Goal: Use online tool/utility: Utilize a website feature to perform a specific function

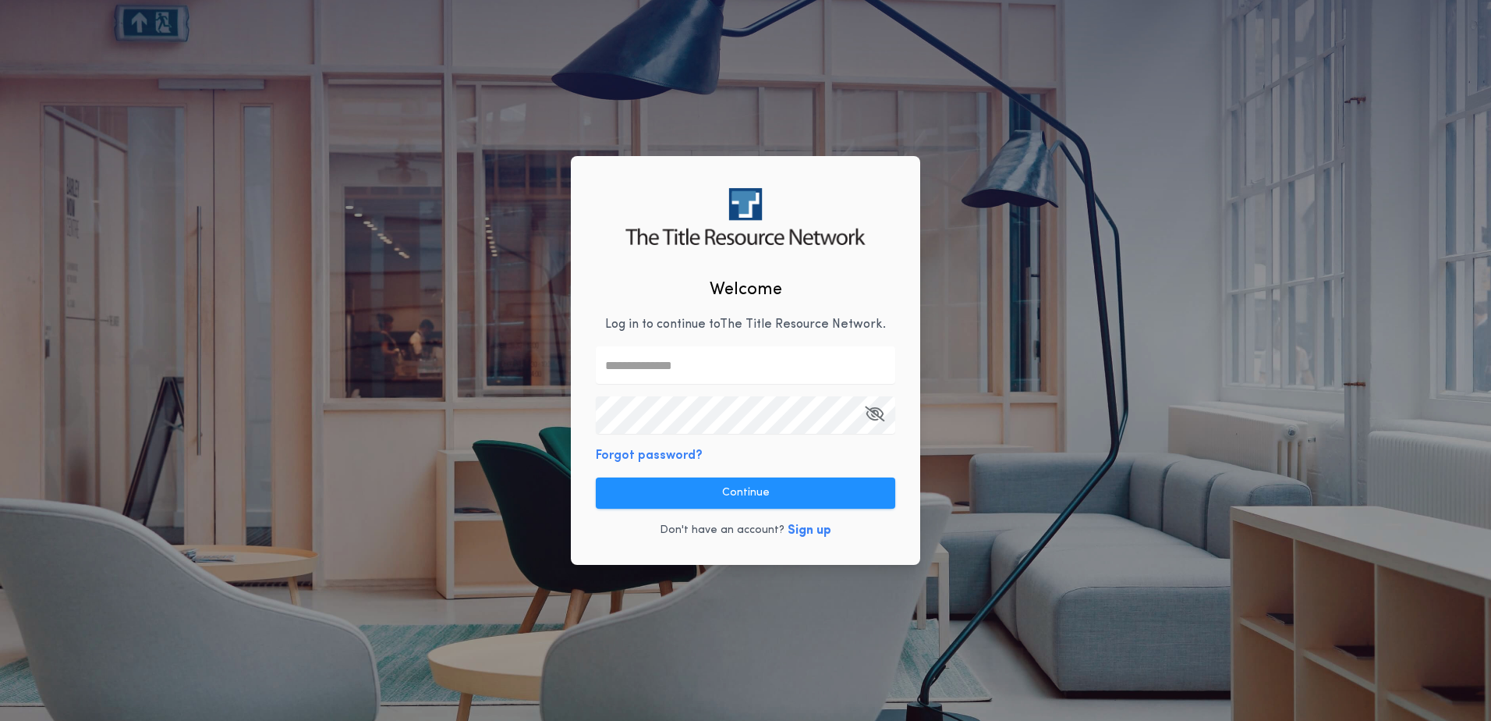
click at [654, 370] on input "text" at bounding box center [745, 364] width 299 height 37
type input "**********"
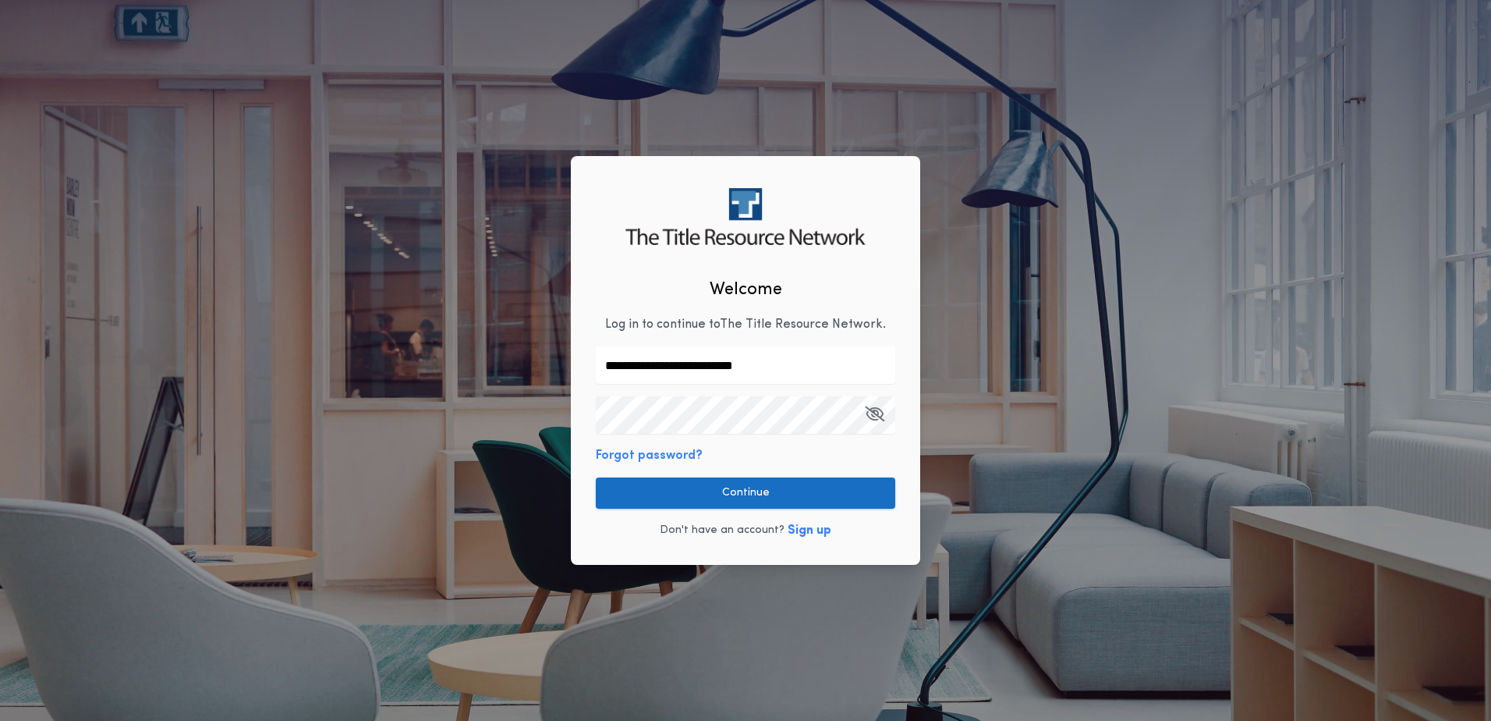
click at [804, 498] on button "Continue" at bounding box center [745, 492] width 299 height 31
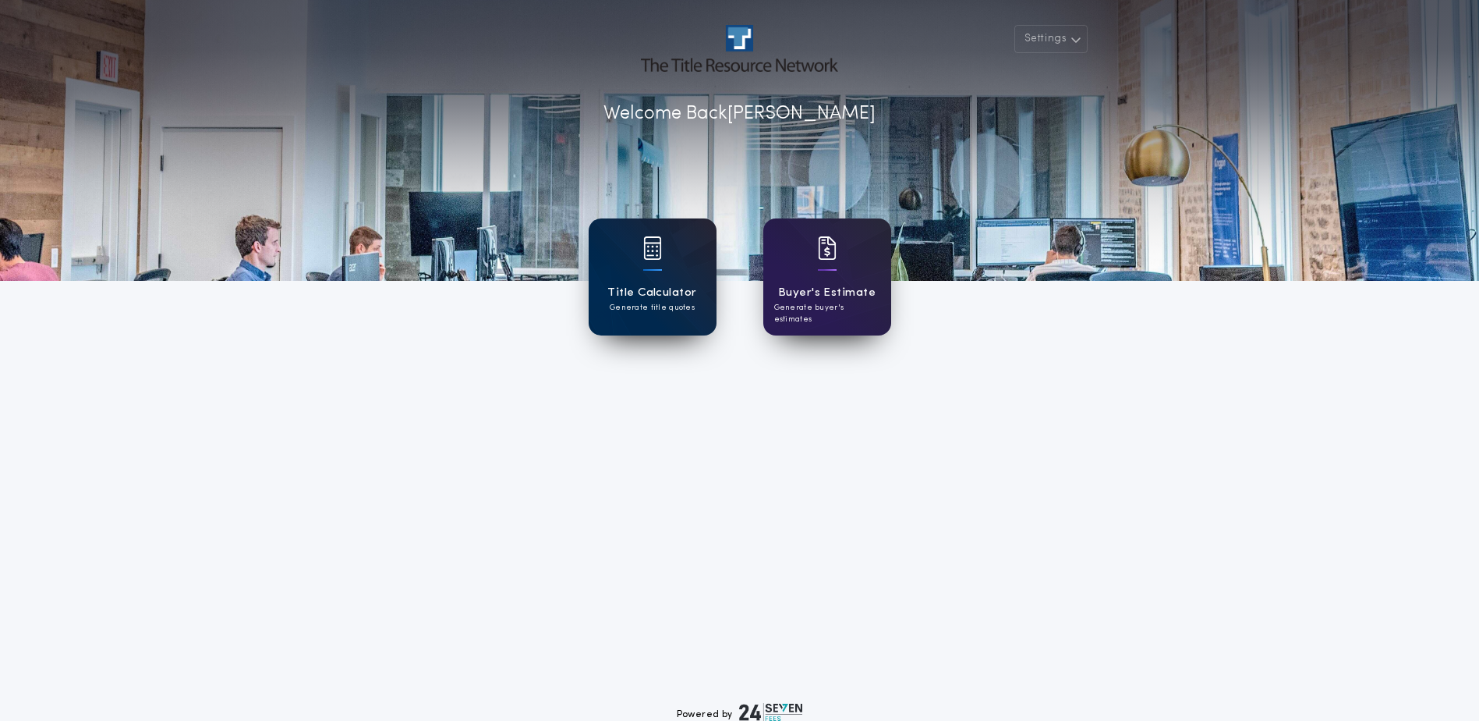
click at [696, 291] on h1 "Title Calculator" at bounding box center [651, 293] width 89 height 18
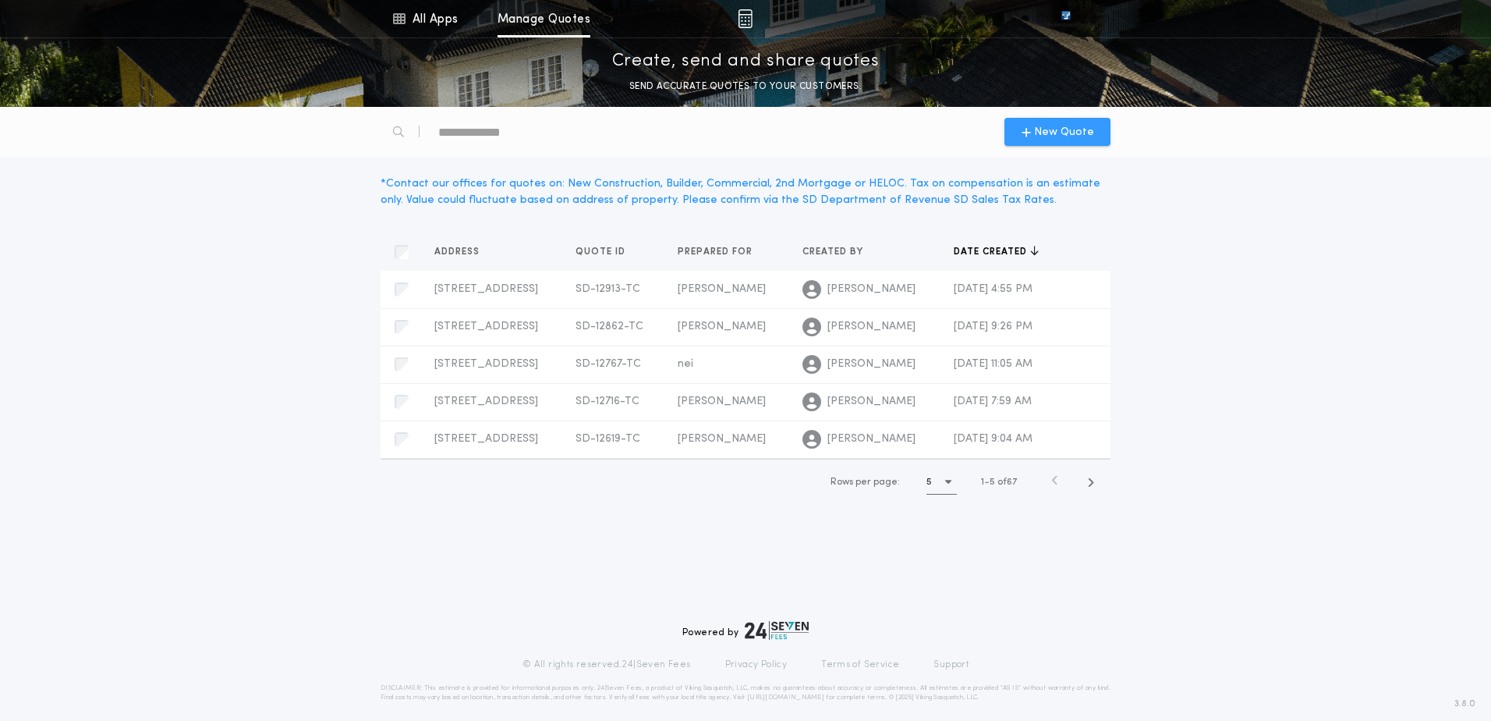
click at [1031, 127] on icon "button" at bounding box center [1026, 132] width 9 height 12
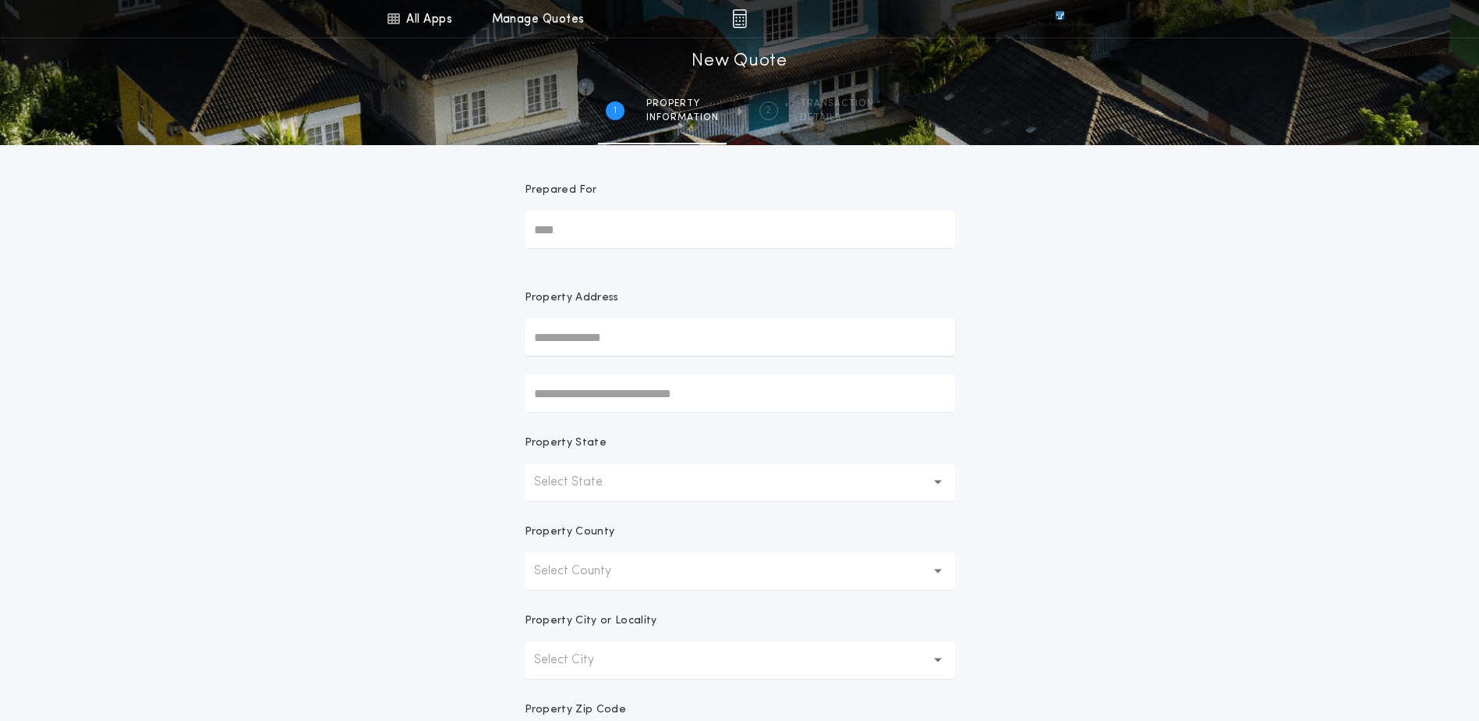
click at [591, 228] on input "Prepared For" at bounding box center [740, 229] width 430 height 37
type input "****"
click at [738, 369] on button "[STREET_ADDRESS][PERSON_NAME]" at bounding box center [740, 367] width 430 height 23
type input "**********"
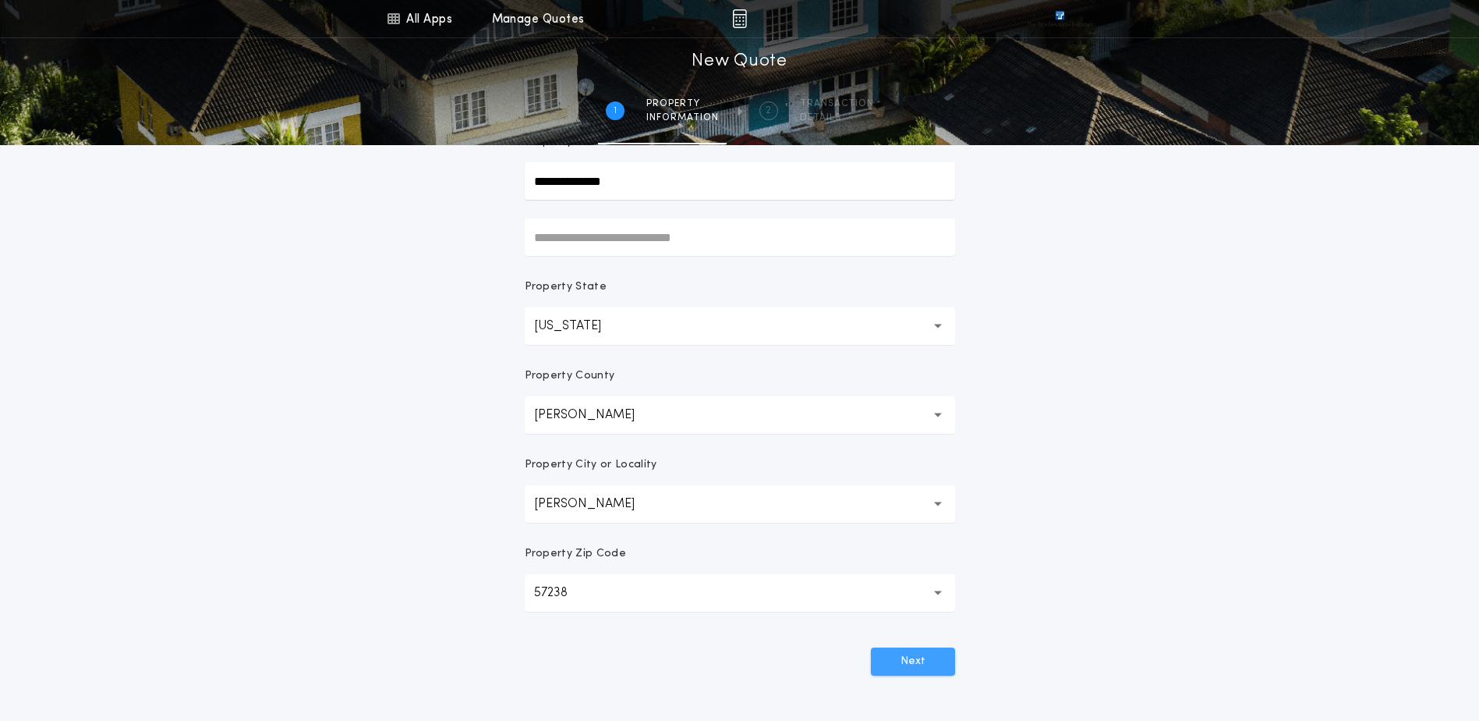
click at [903, 648] on button "Next" at bounding box center [913, 661] width 84 height 28
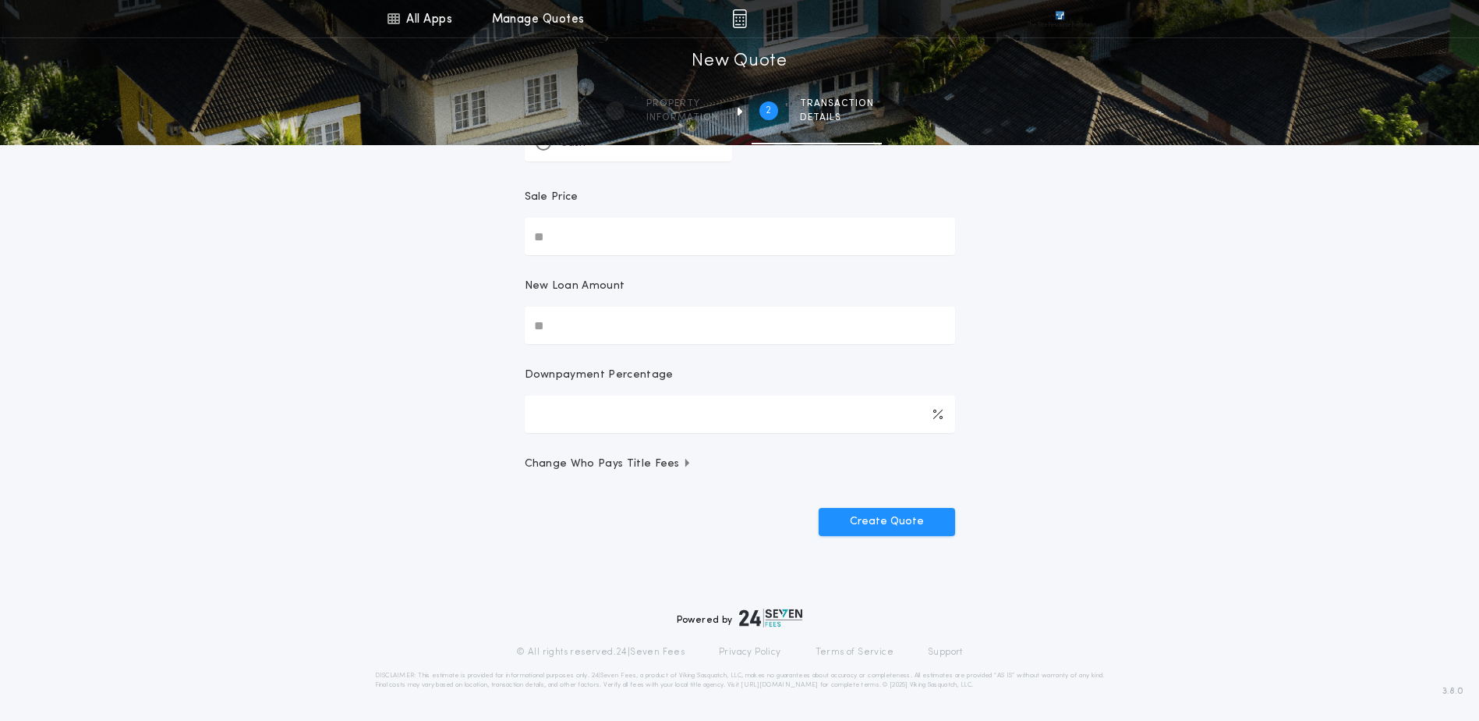
scroll to position [0, 0]
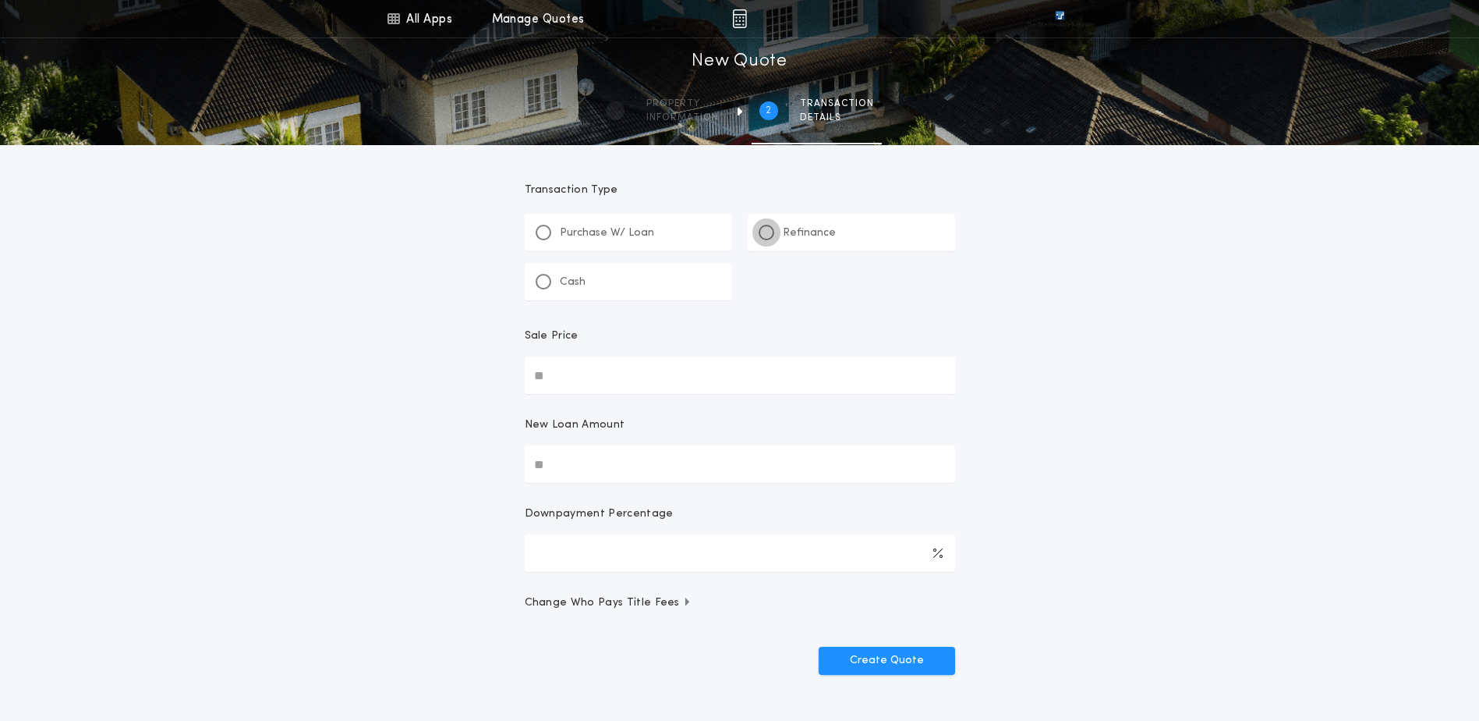
click at [763, 232] on div at bounding box center [767, 232] width 8 height 8
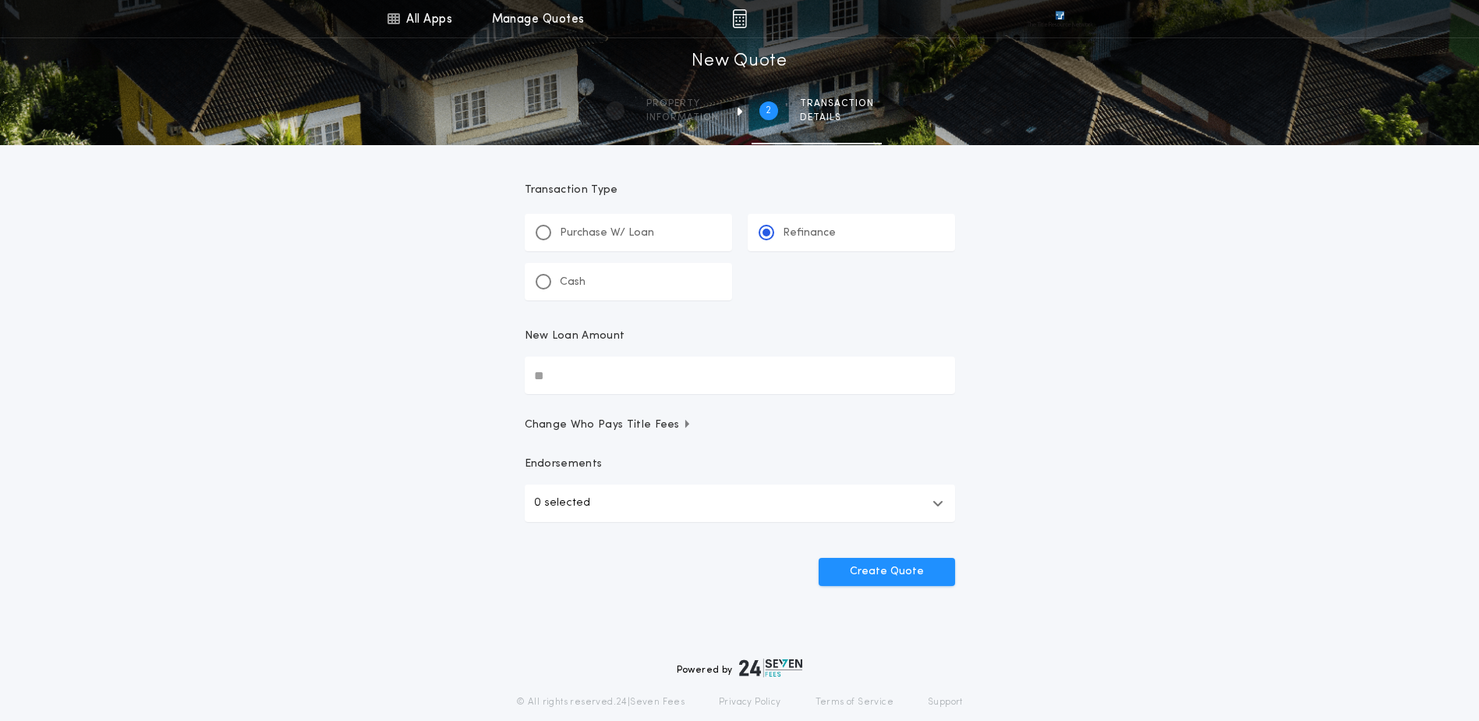
click at [594, 367] on input "New Loan Amount" at bounding box center [740, 374] width 430 height 37
type input "********"
click at [766, 497] on button "0 selected" at bounding box center [740, 502] width 430 height 37
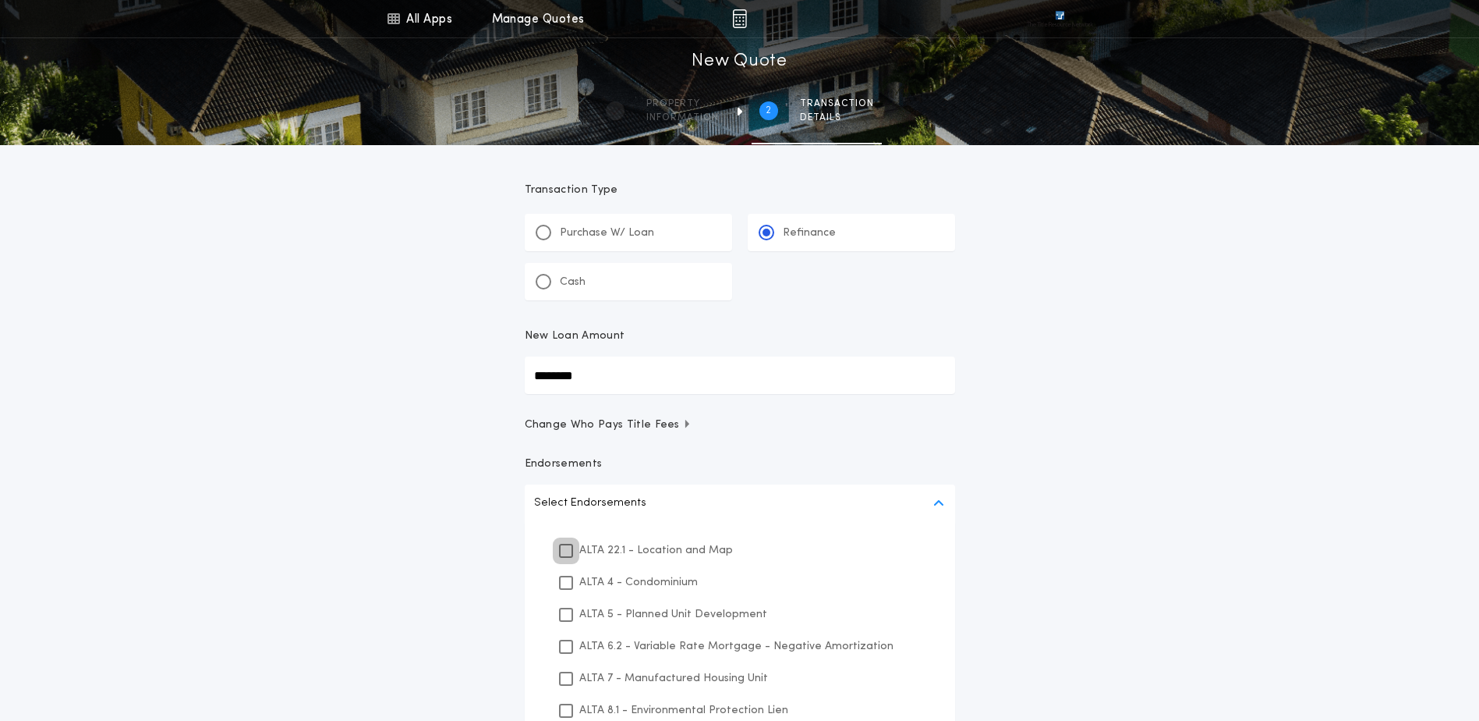
click at [572, 544] on div at bounding box center [566, 551] width 14 height 14
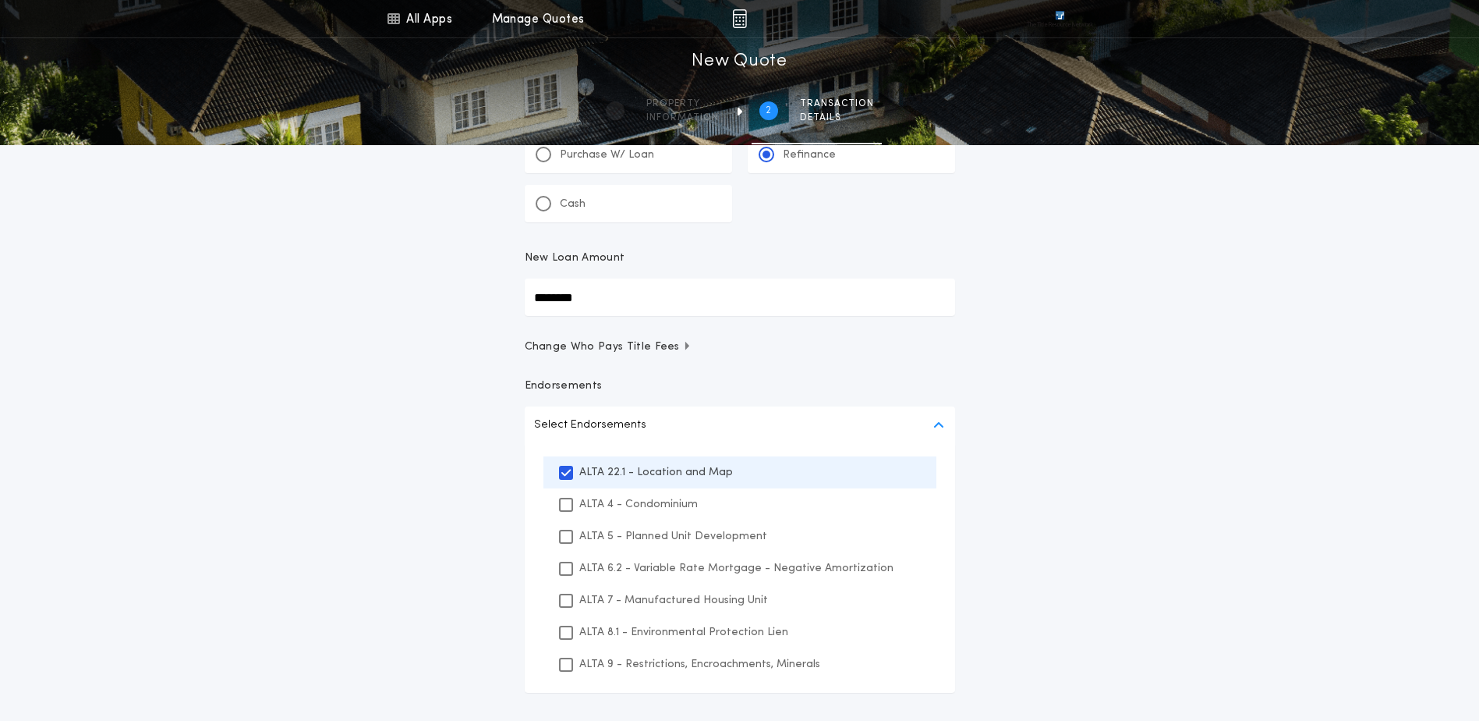
scroll to position [156, 0]
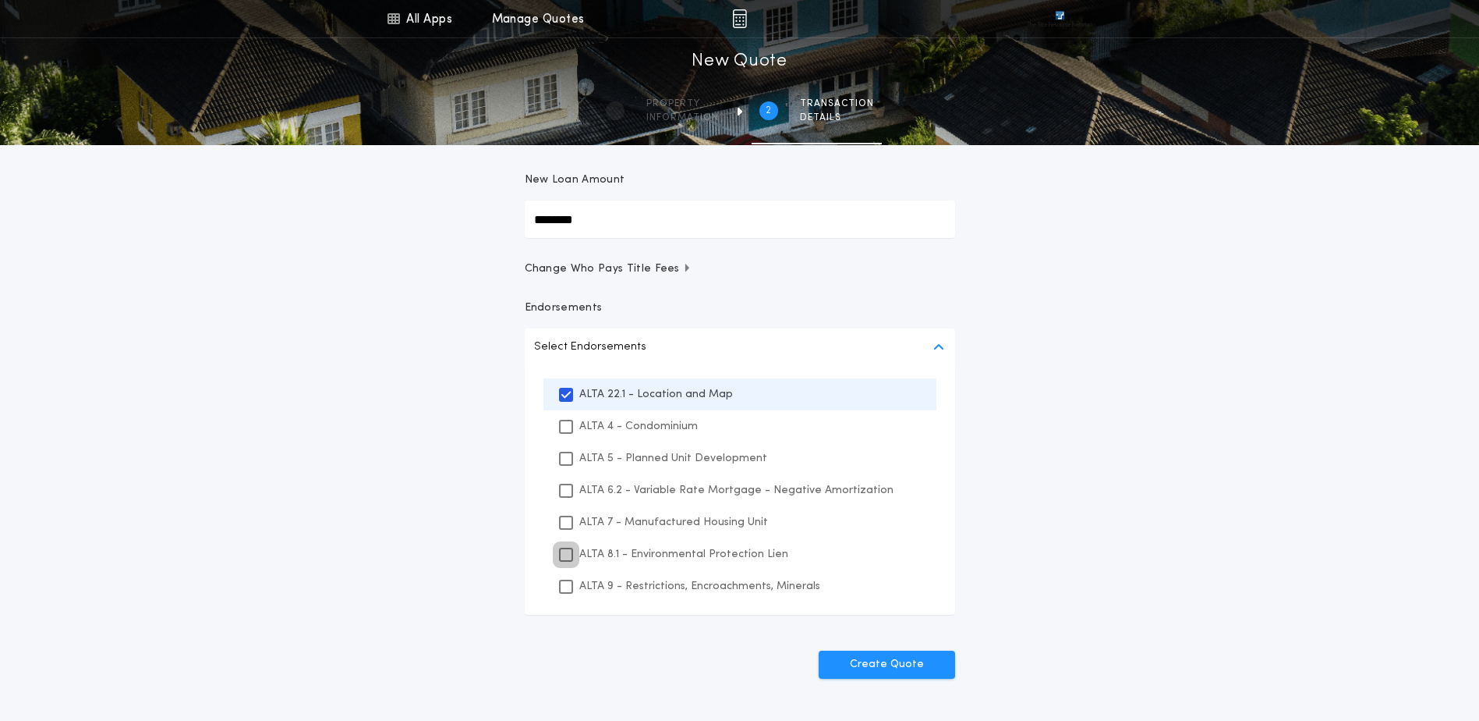
click at [570, 550] on icon at bounding box center [565, 554] width 9 height 11
click at [572, 583] on div at bounding box center [566, 586] width 14 height 14
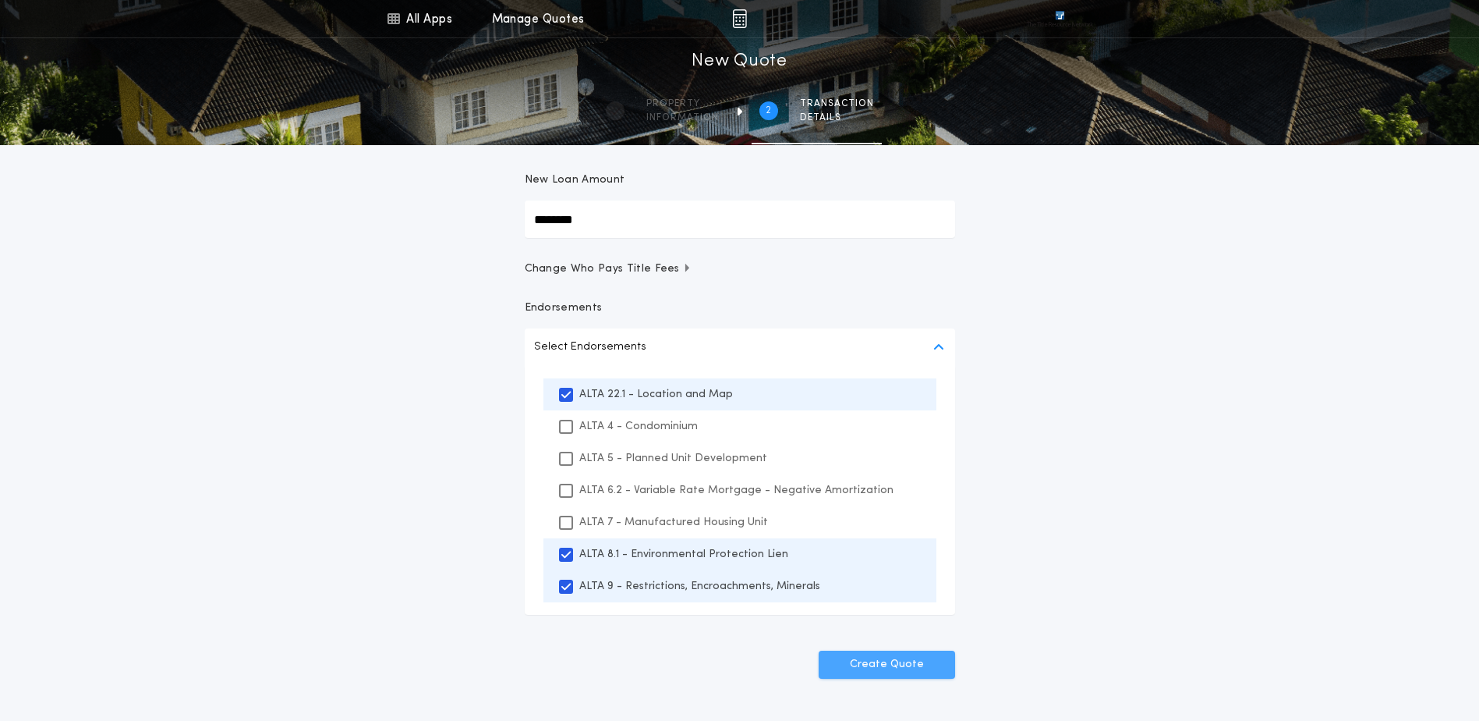
click at [851, 668] on button "Create Quote" at bounding box center [887, 664] width 136 height 28
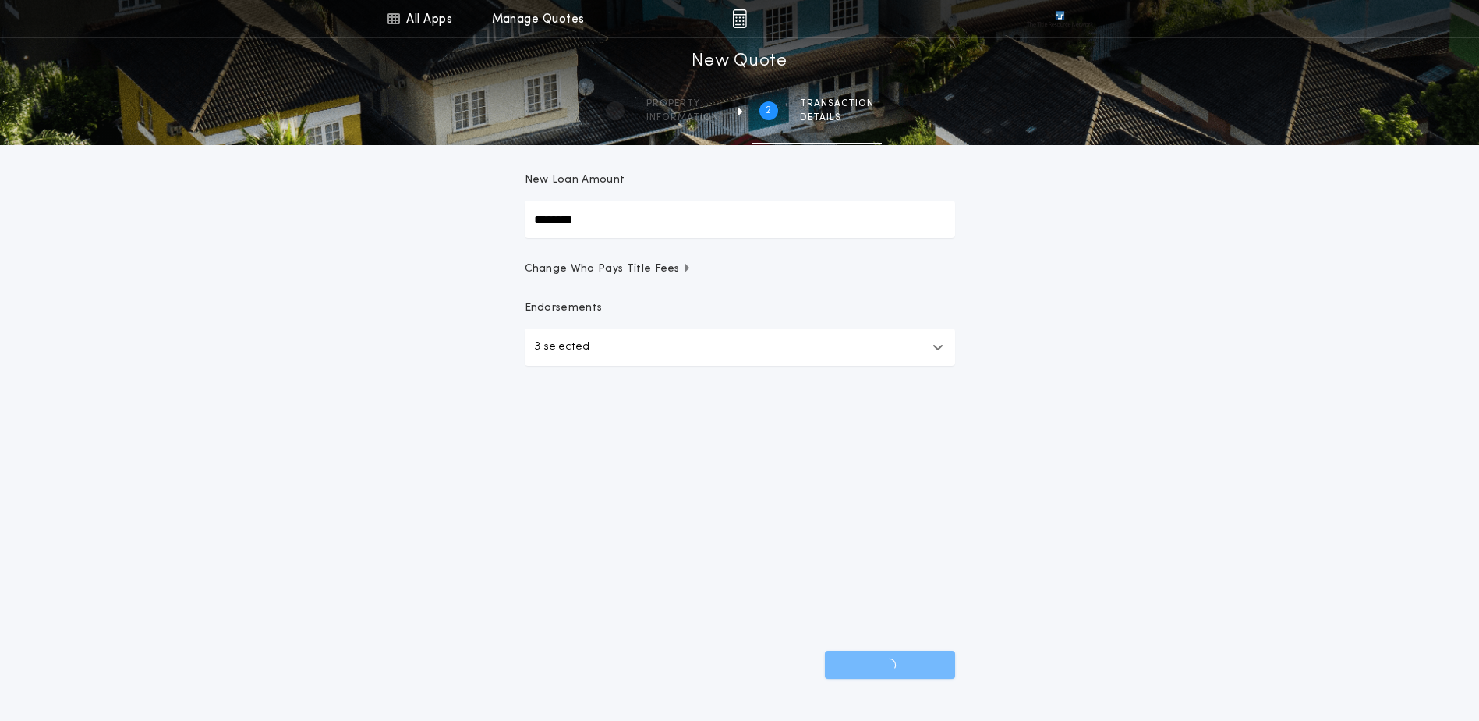
scroll to position [50, 0]
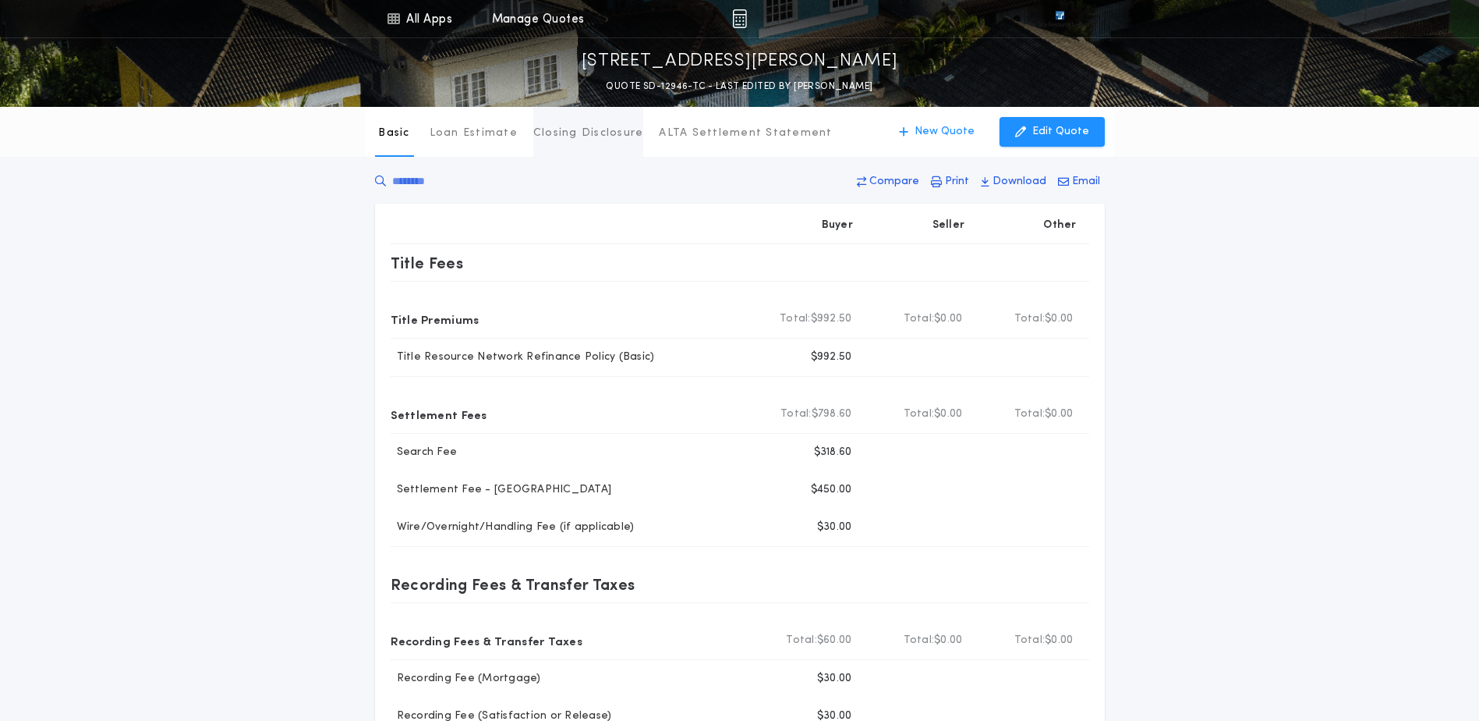
click at [575, 133] on p "Closing Disclosure" at bounding box center [588, 134] width 111 height 16
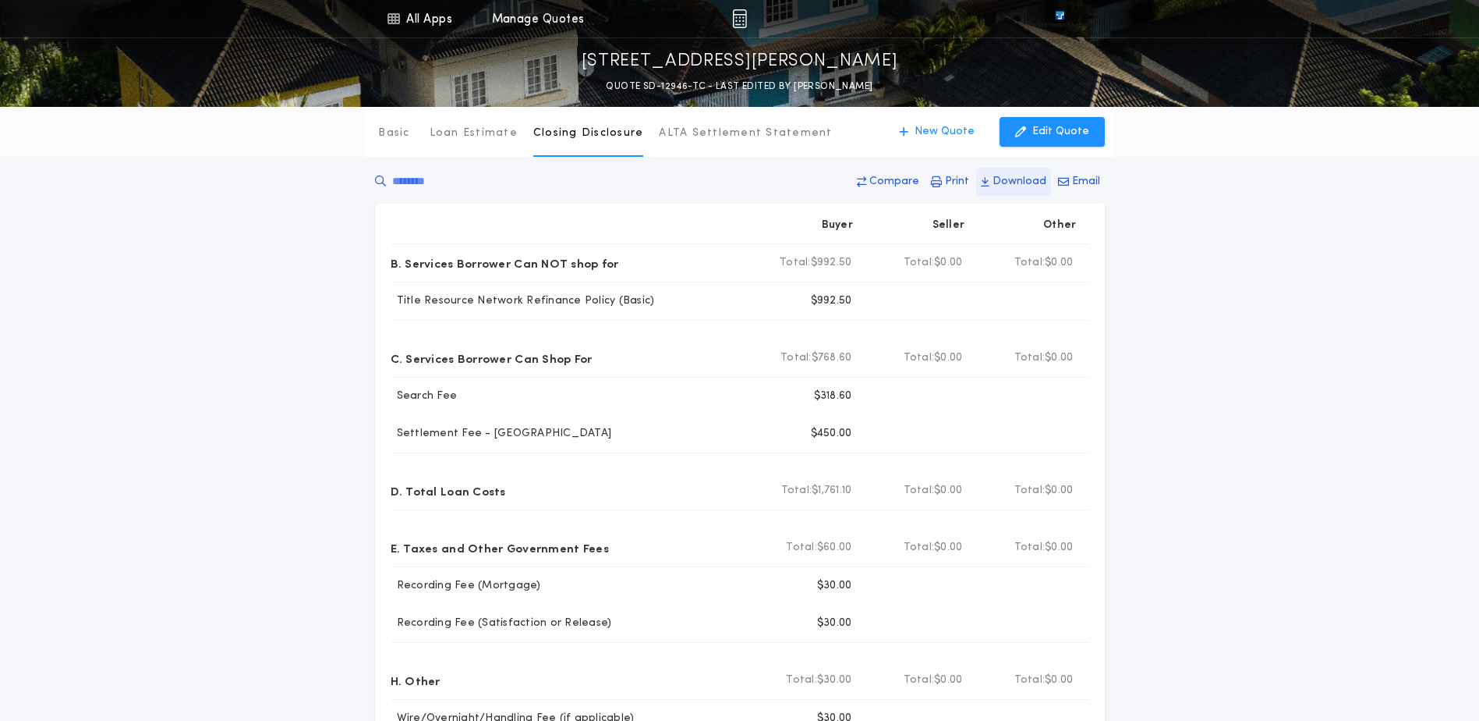
click at [1002, 181] on p "Download" at bounding box center [1020, 182] width 54 height 16
